Goal: Task Accomplishment & Management: Manage account settings

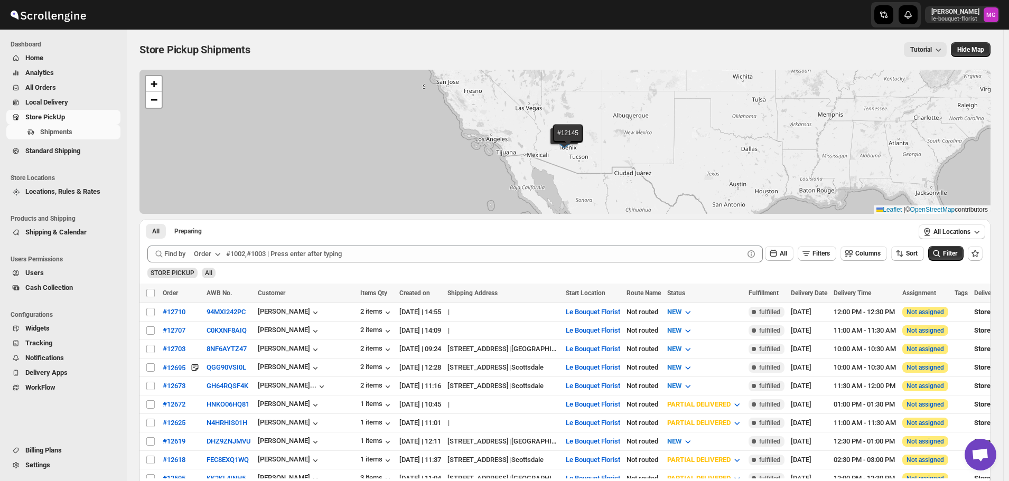
click at [58, 89] on span "All Orders" at bounding box center [71, 87] width 93 height 11
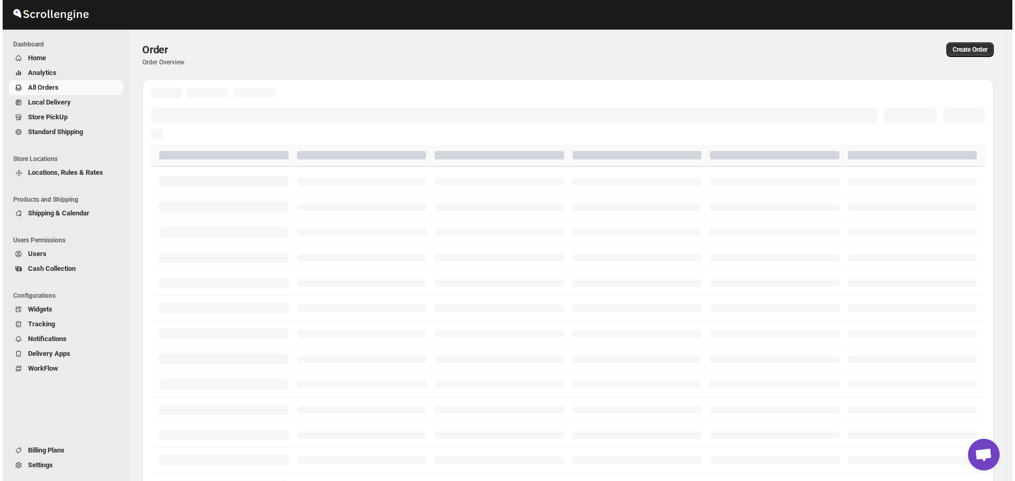
scroll to position [684, 0]
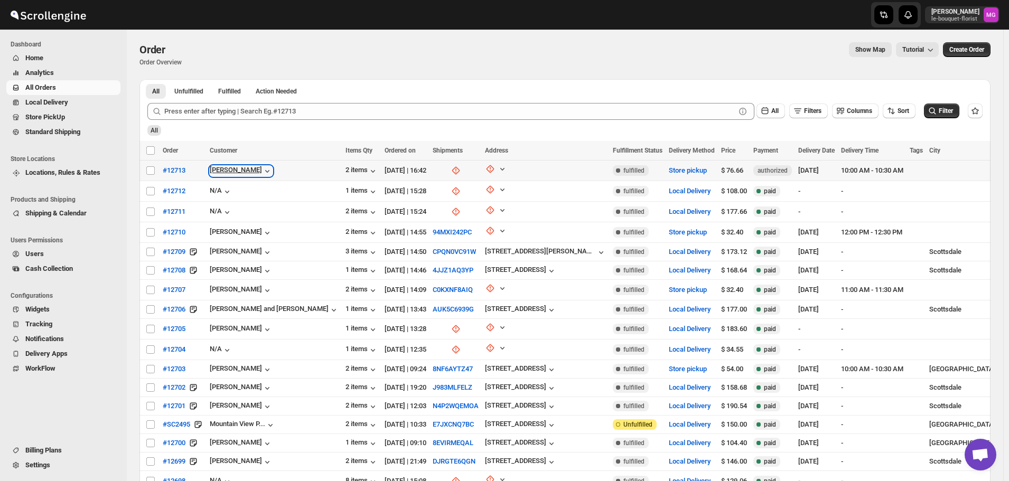
click at [233, 172] on div "[PERSON_NAME]" at bounding box center [241, 171] width 63 height 11
click at [178, 172] on span "#12713" at bounding box center [174, 170] width 23 height 11
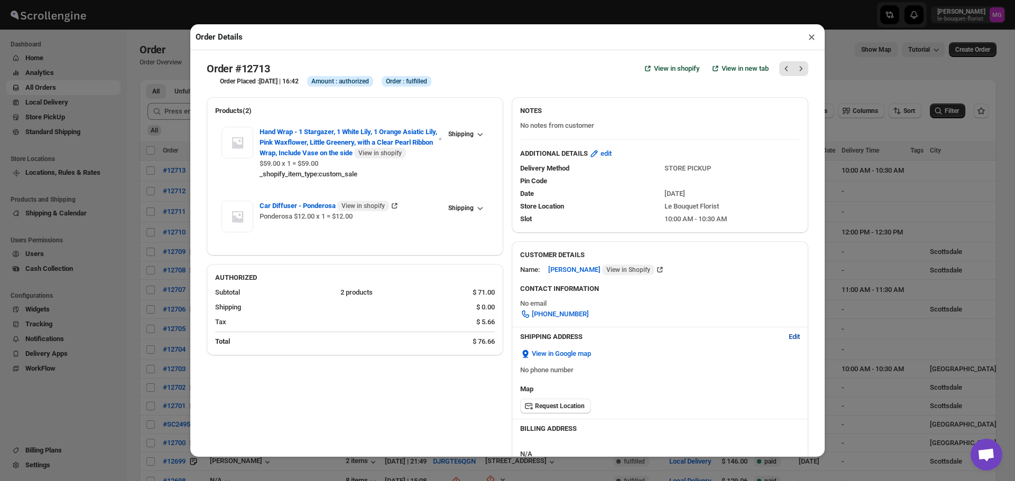
click at [789, 340] on span "Edit" at bounding box center [794, 337] width 11 height 11
select select "US"
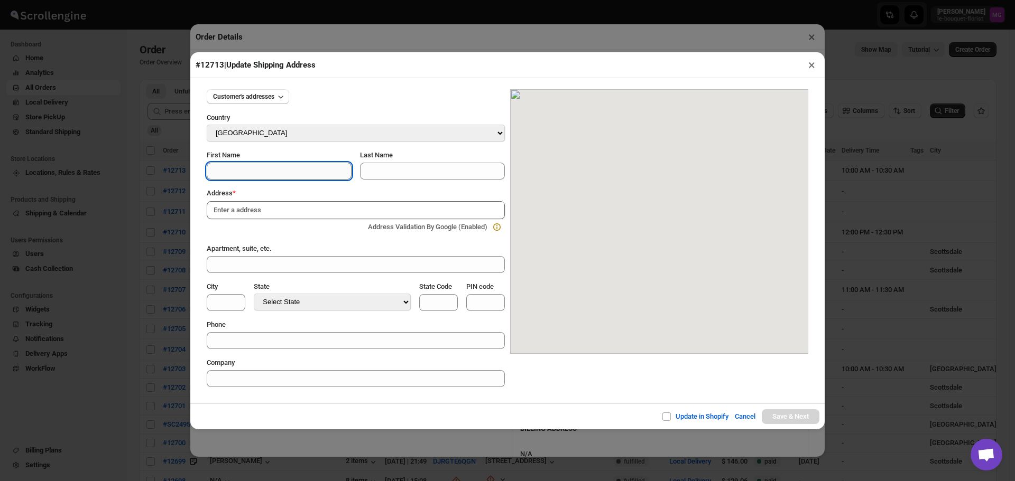
click at [326, 168] on input "First Name" at bounding box center [279, 171] width 145 height 17
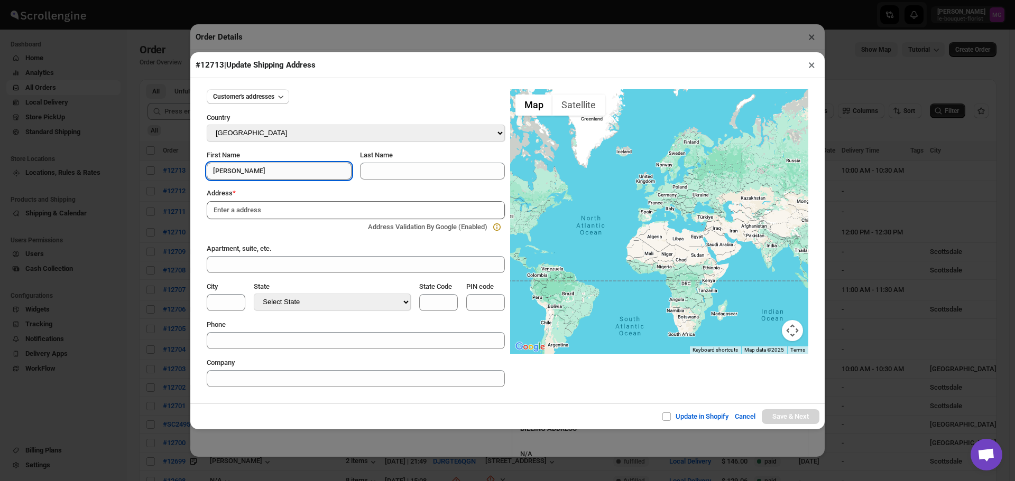
type input "[PERSON_NAME]"
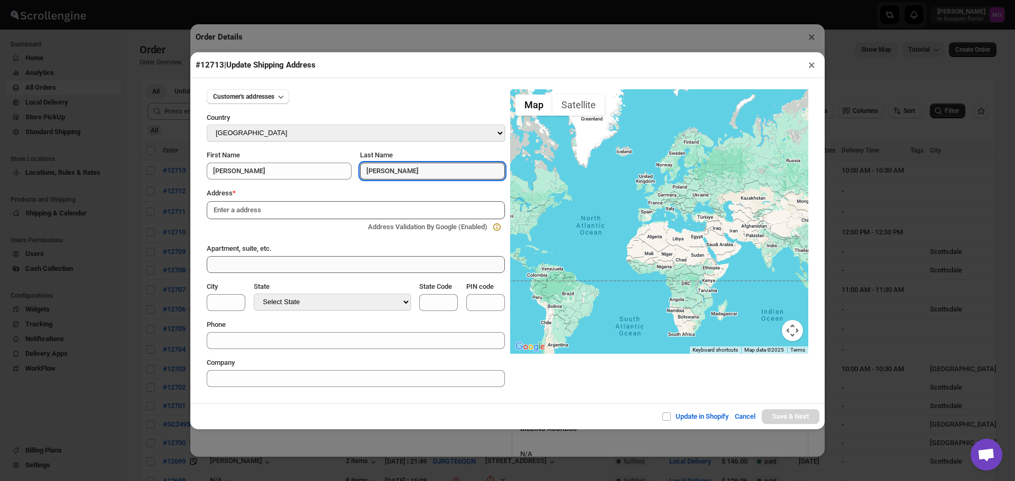
type input "[PERSON_NAME]"
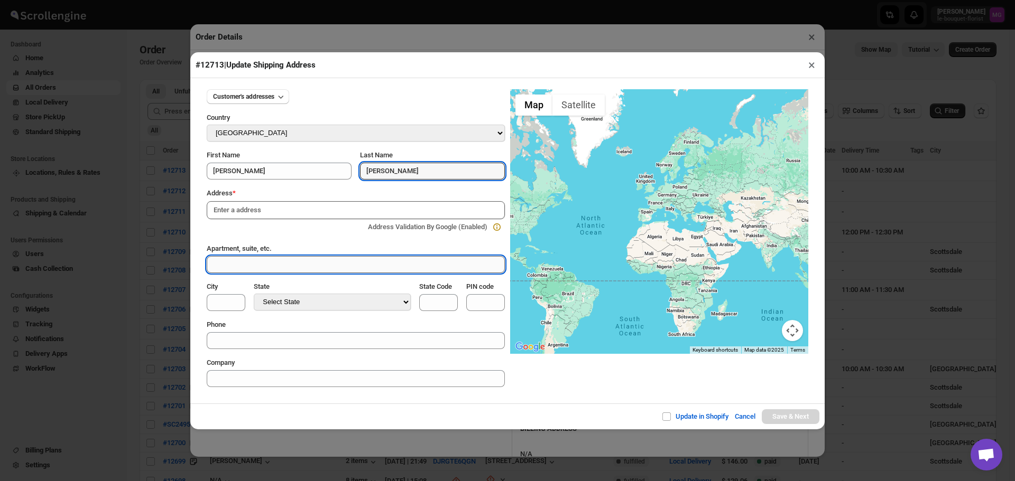
click at [318, 270] on input "Apartment, suite, etc." at bounding box center [356, 264] width 298 height 17
type input "[STREET_ADDRESS]"
drag, startPoint x: 292, startPoint y: 267, endPoint x: 150, endPoint y: 275, distance: 142.4
click at [150, 275] on div "#12713 | Update Shipping Address × Customer's addresses Country Select Country …" at bounding box center [507, 240] width 1015 height 481
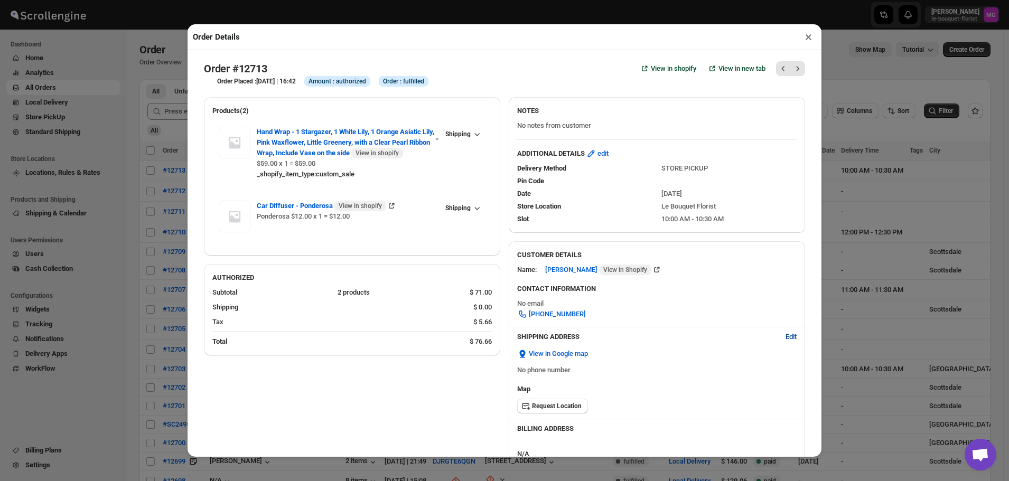
click at [787, 337] on span "Edit" at bounding box center [791, 337] width 11 height 11
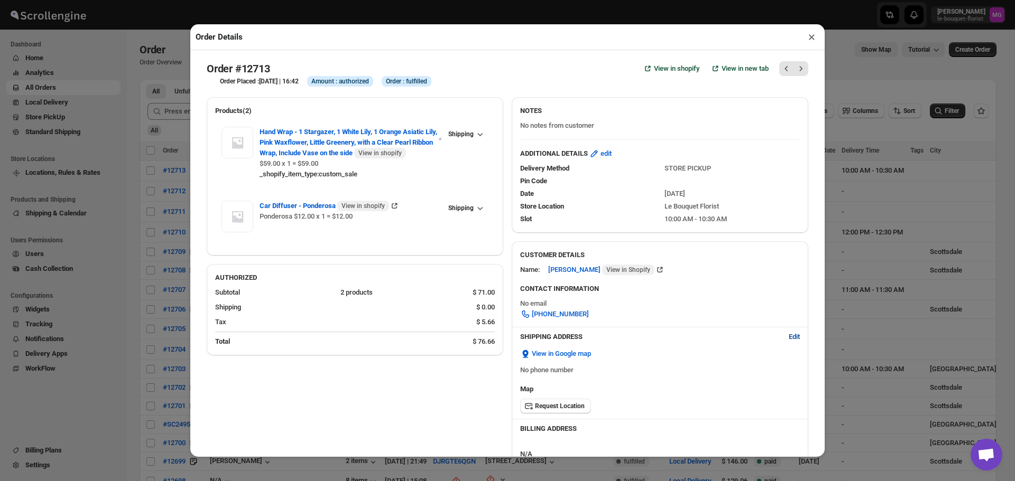
select select "US"
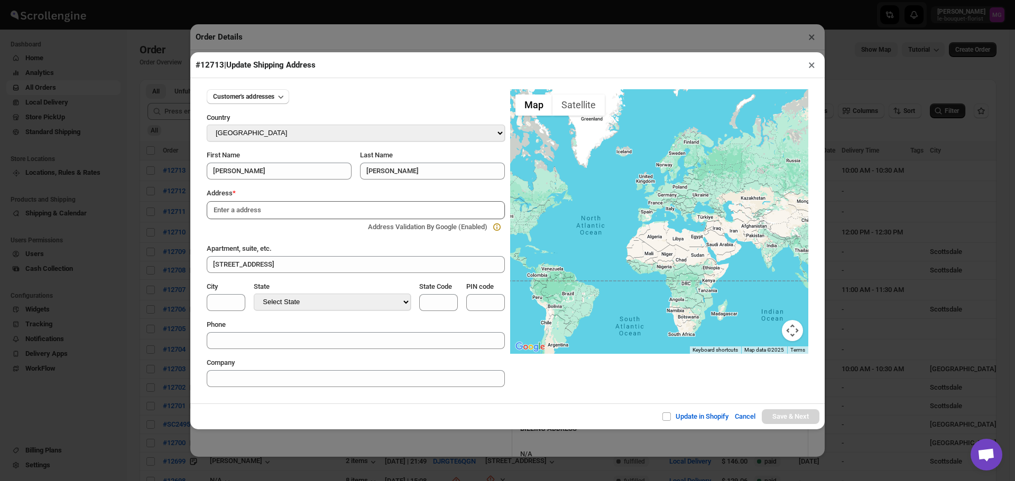
click at [278, 211] on input at bounding box center [356, 210] width 298 height 18
paste input "To My Love, [PERSON_NAME]. Every day I thank god for bringing you into my life.…"
type input "To My Love, [PERSON_NAME]. Every day I thank god for bringing you into my life.…"
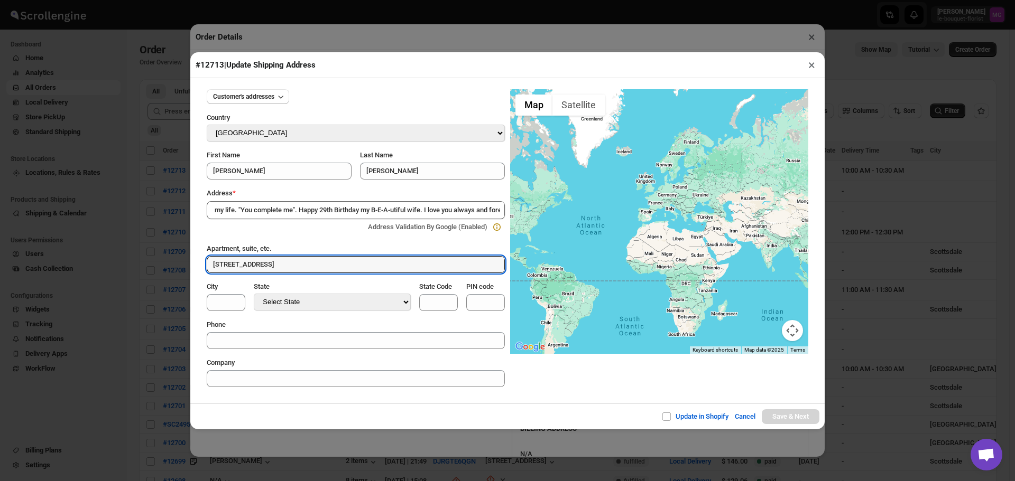
scroll to position [0, 0]
drag, startPoint x: 293, startPoint y: 263, endPoint x: 149, endPoint y: 259, distance: 143.8
click at [148, 261] on div "#12713 | Update Shipping Address × Customer's addresses Country Select Country …" at bounding box center [507, 240] width 1015 height 481
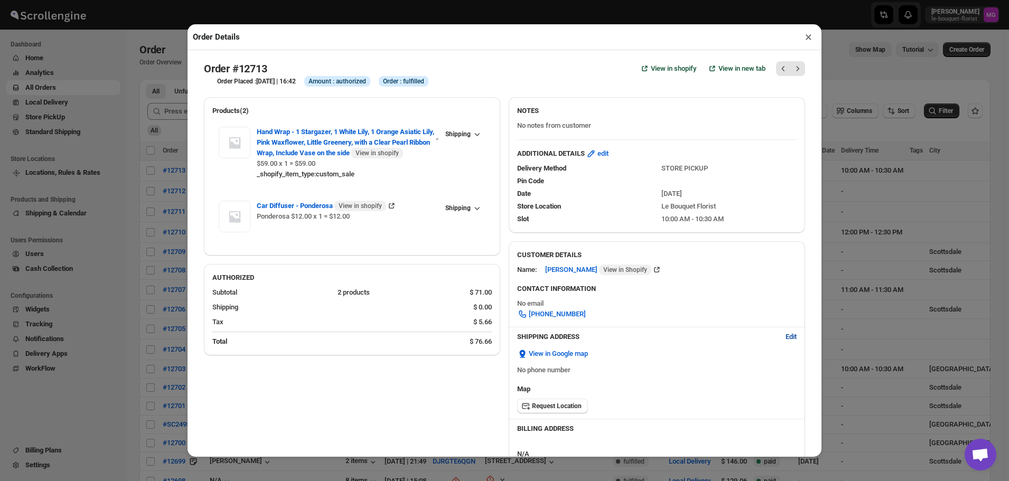
click at [786, 337] on span "Edit" at bounding box center [791, 337] width 11 height 11
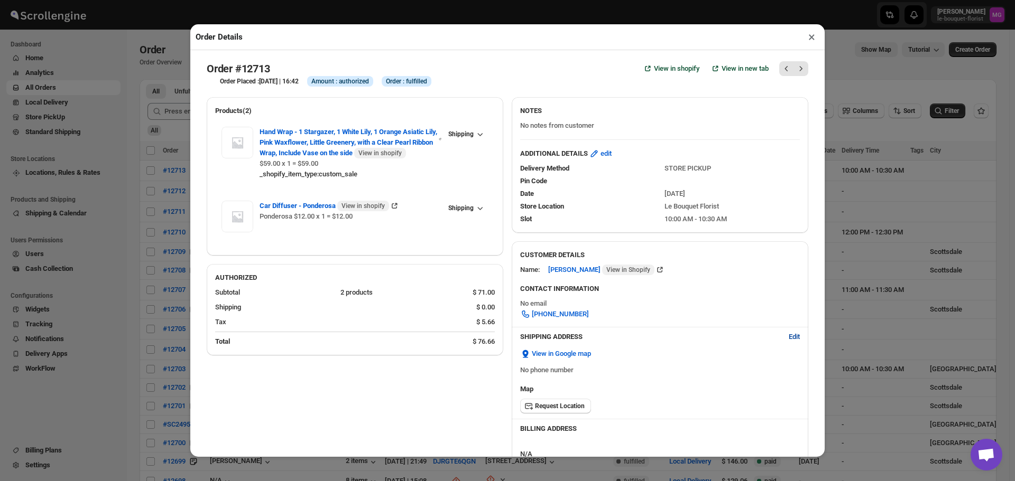
select select "US"
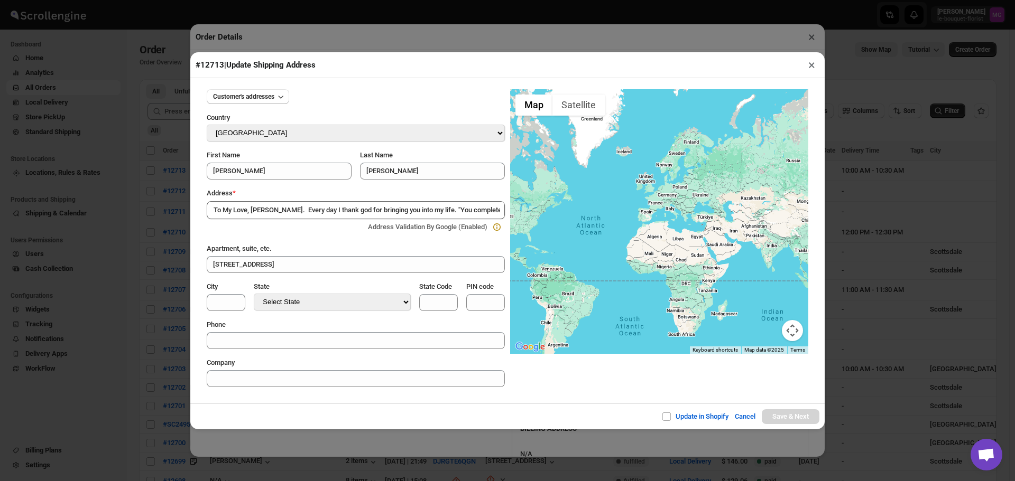
scroll to position [0, 220]
click at [300, 209] on input "To My Love, [PERSON_NAME]. Every day I thank god for bringing you into my life.…" at bounding box center [356, 210] width 298 height 18
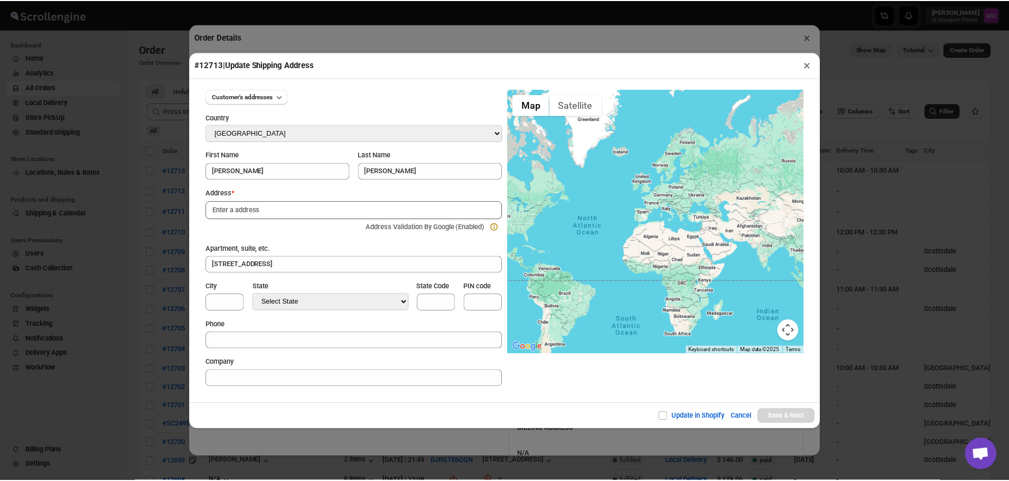
scroll to position [0, 0]
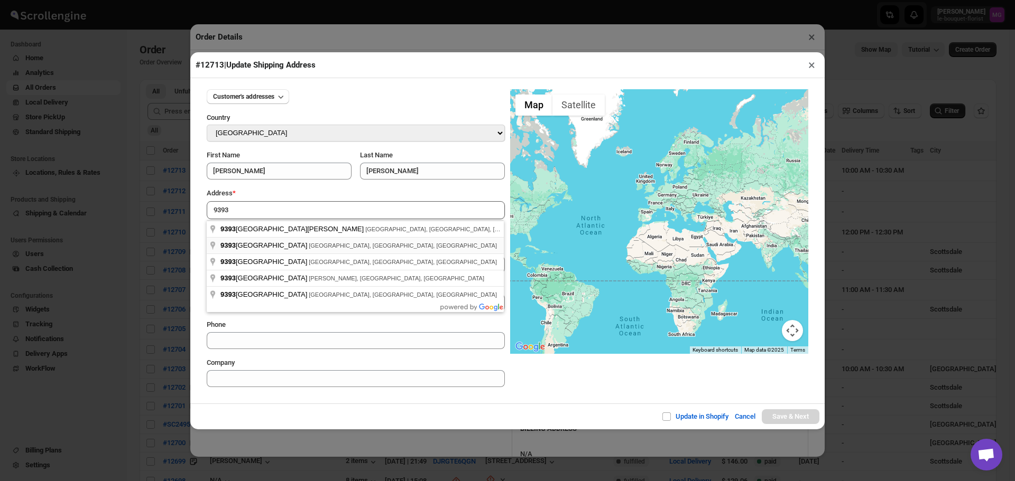
type input "[STREET_ADDRESS]"
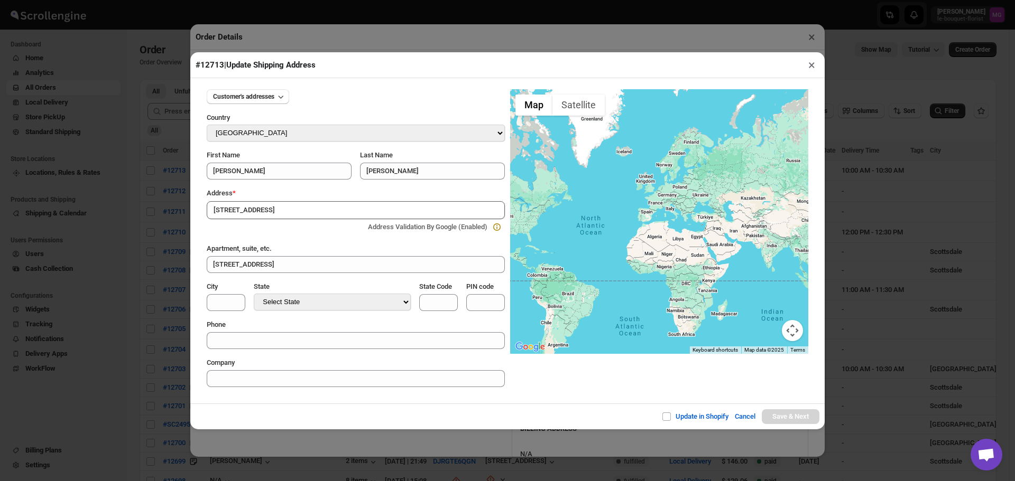
type input "[GEOGRAPHIC_DATA]"
select select "[US_STATE]"
type input "AZ"
type input "85258"
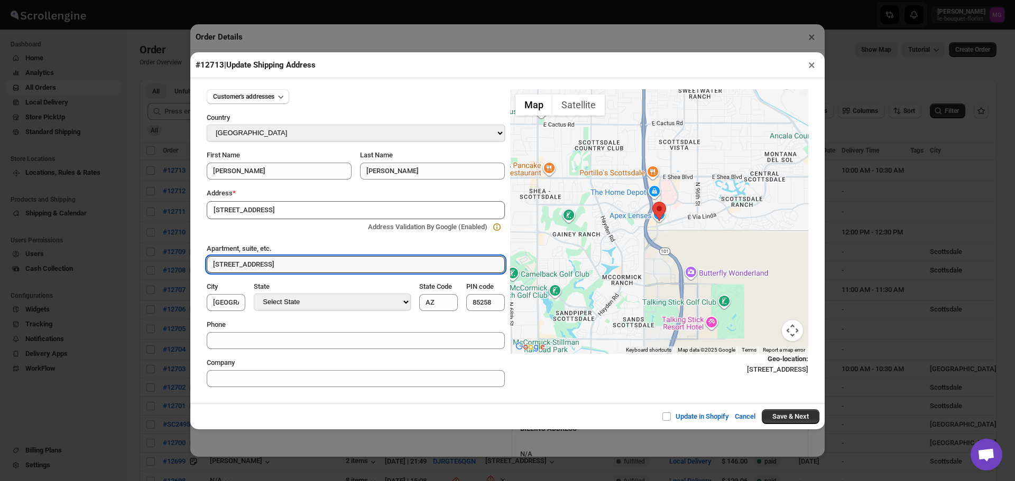
drag, startPoint x: 282, startPoint y: 264, endPoint x: 168, endPoint y: 265, distance: 114.2
click at [168, 265] on div "#12713 | Update Shipping Address × Customer's addresses Country Select Country …" at bounding box center [507, 240] width 1015 height 481
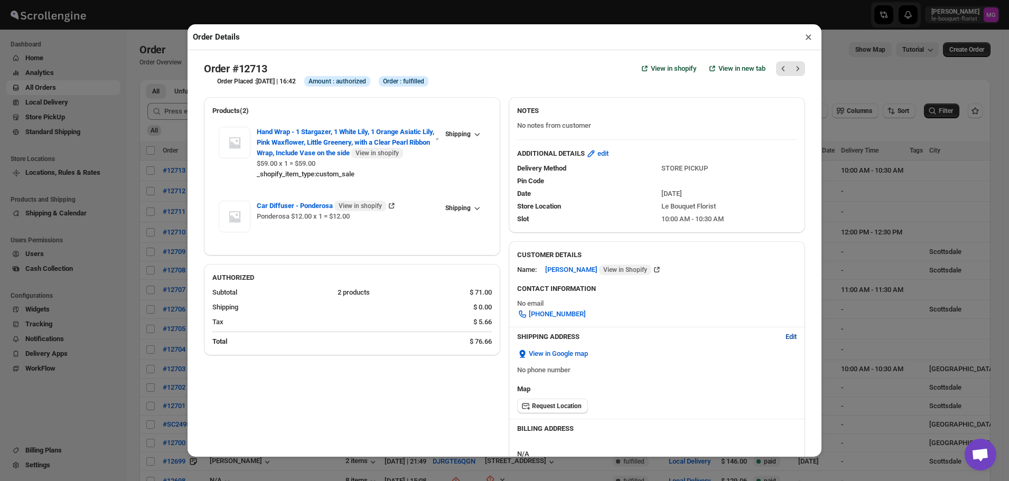
click at [786, 341] on span "Edit" at bounding box center [791, 337] width 11 height 11
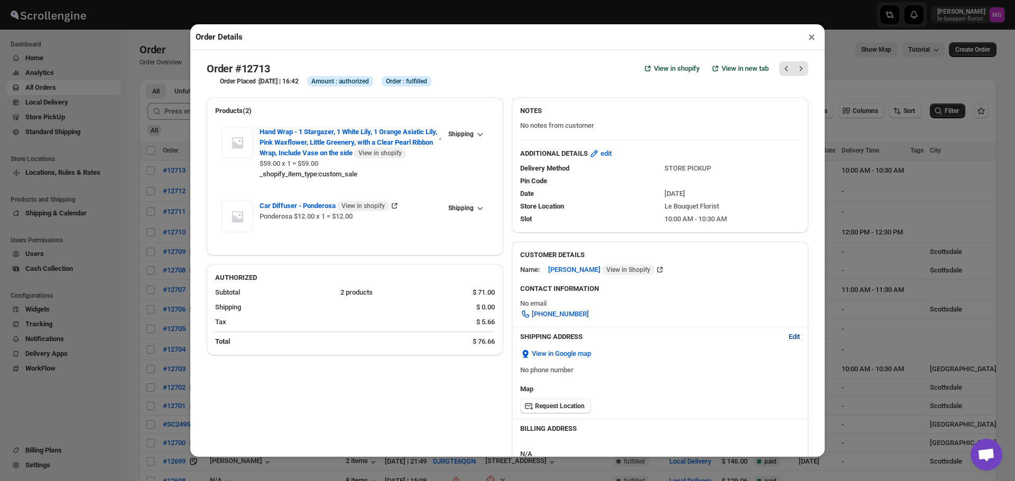
select select "US"
select select "[US_STATE]"
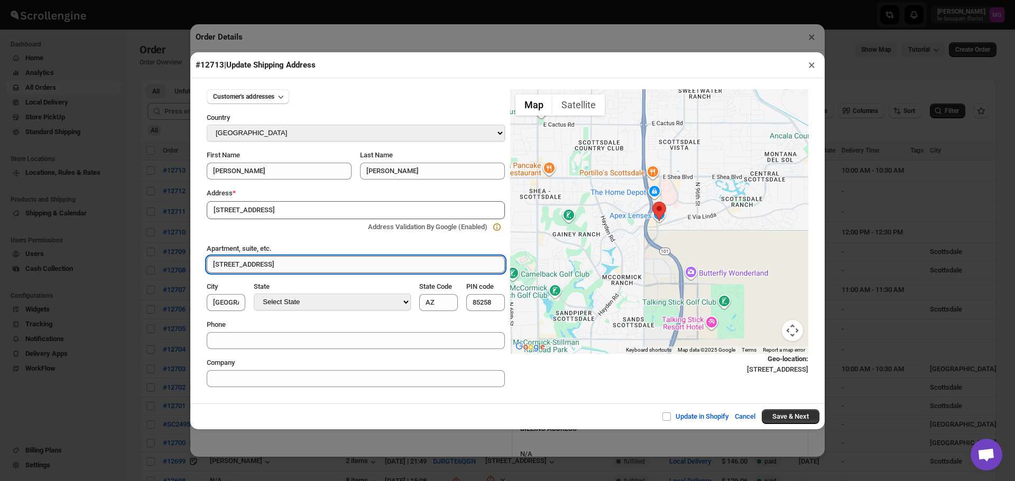
type input "Scottsdale Fingerprinting Services, [STREET_ADDRESS]"
click at [299, 212] on input "Scottsdale Fingerprinting Services, [STREET_ADDRESS]" at bounding box center [356, 210] width 298 height 18
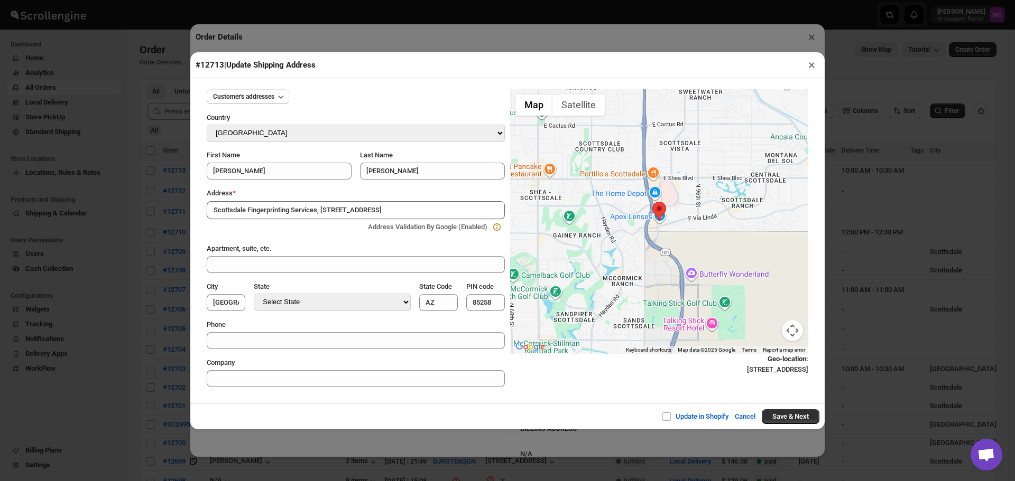
click at [299, 212] on input "Scottsdale Fingerprinting Services, [STREET_ADDRESS]" at bounding box center [356, 210] width 298 height 18
click at [811, 419] on button "Save & Next" at bounding box center [791, 417] width 58 height 15
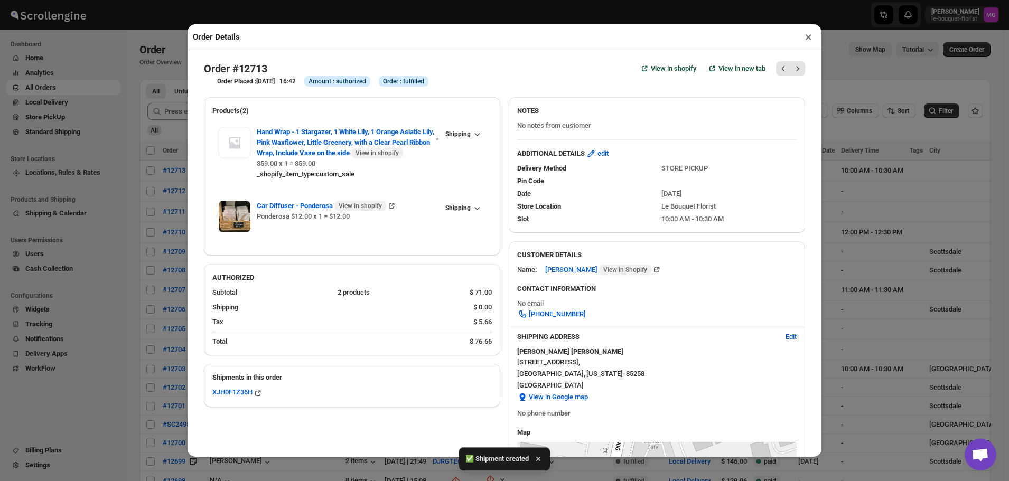
click at [807, 42] on button "×" at bounding box center [808, 37] width 15 height 15
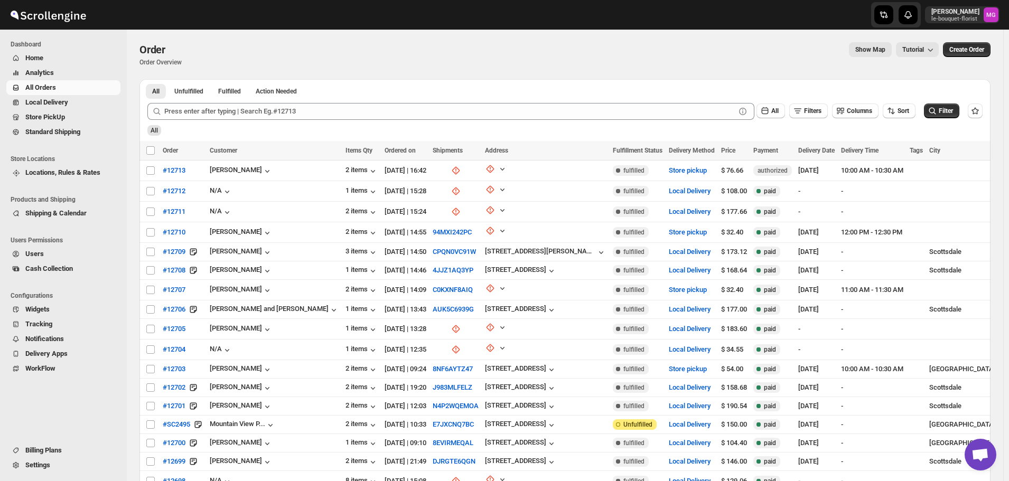
click at [64, 119] on span "Store PickUp" at bounding box center [45, 117] width 40 height 8
